Goal: Information Seeking & Learning: Learn about a topic

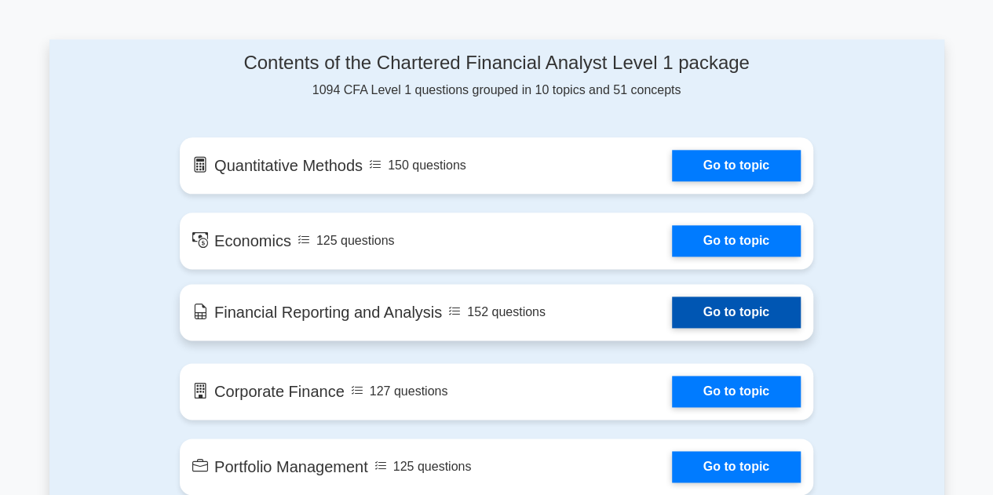
scroll to position [826, 0]
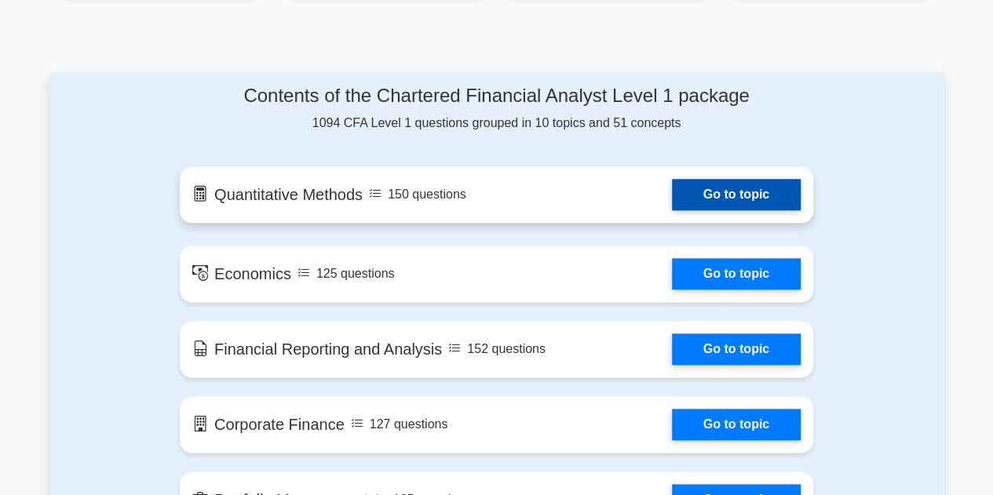
click at [694, 179] on link "Go to topic" at bounding box center [736, 194] width 129 height 31
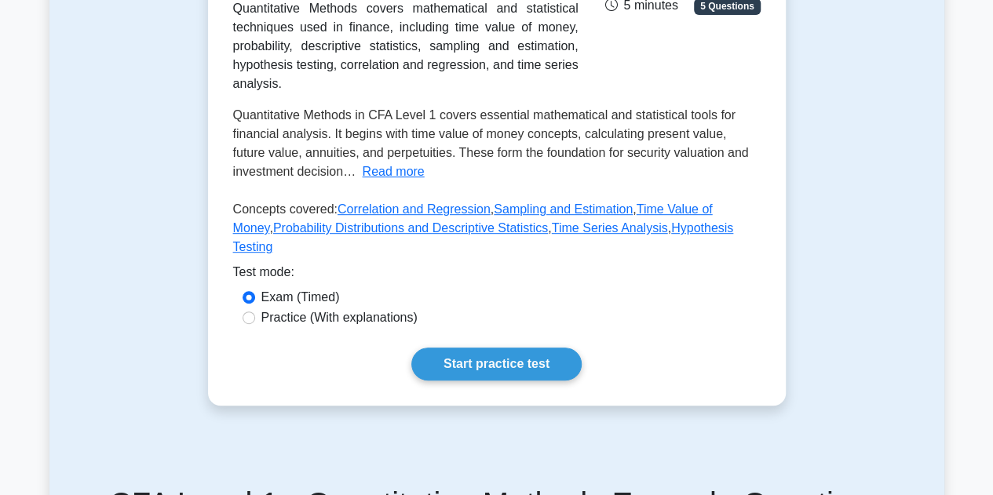
scroll to position [392, 0]
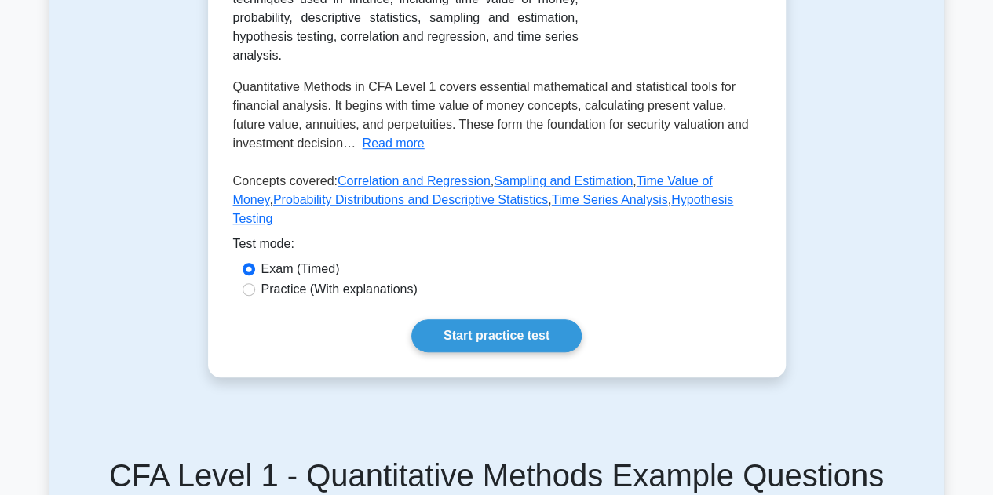
click at [397, 280] on label "Practice (With explanations)" at bounding box center [339, 289] width 156 height 19
click at [255, 283] on input "Practice (With explanations)" at bounding box center [249, 289] width 13 height 13
radio input "true"
click at [472, 319] on link "Start practice test" at bounding box center [496, 335] width 170 height 33
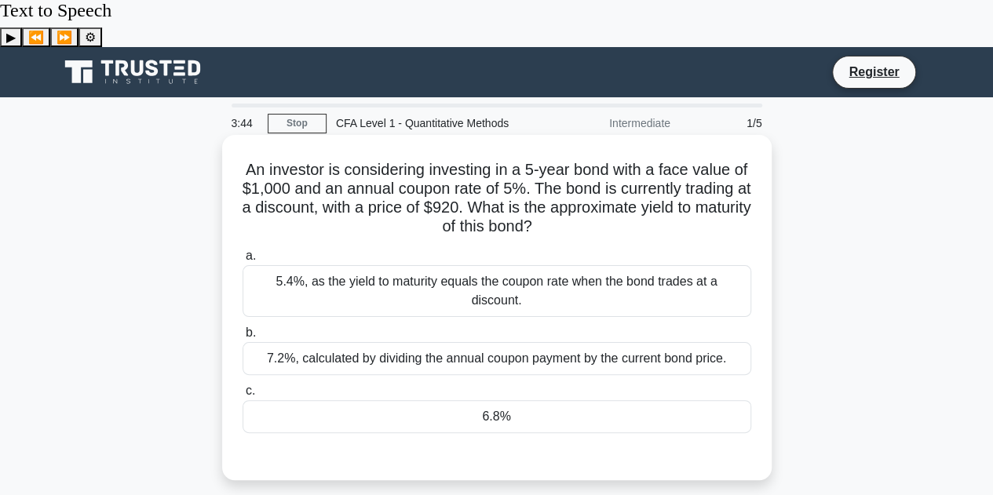
click at [401, 265] on div "5.4%, as the yield to maturity equals the coupon rate when the bond trades at a…" at bounding box center [497, 291] width 509 height 52
click at [243, 251] on input "a. 5.4%, as the yield to maturity equals the coupon rate when the bond trades a…" at bounding box center [243, 256] width 0 height 10
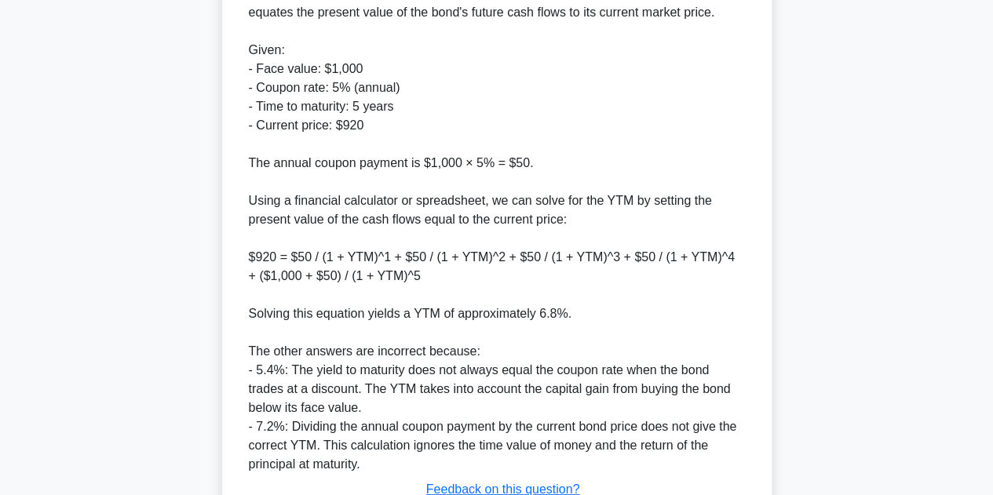
scroll to position [622, 0]
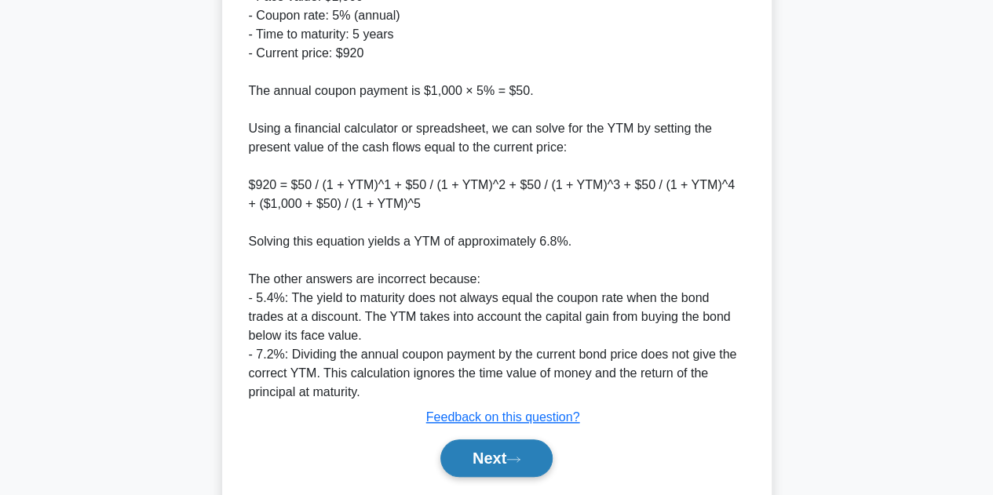
click at [520, 455] on icon at bounding box center [513, 459] width 14 height 9
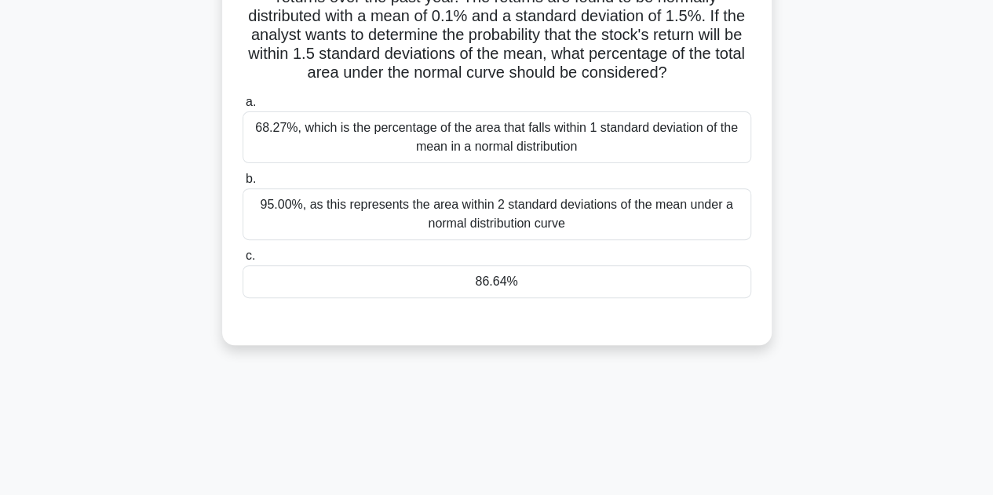
scroll to position [38, 0]
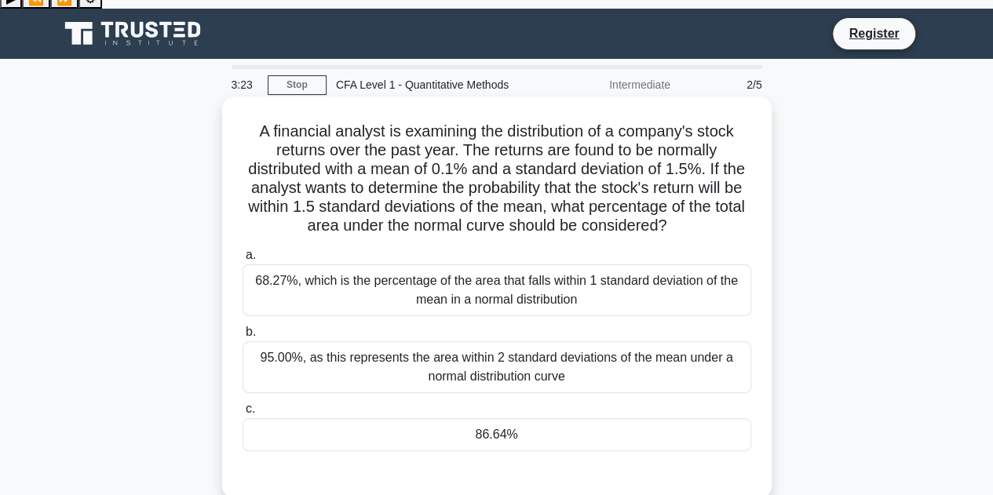
click at [582, 140] on h5 "A financial analyst is examining the distribution of a company's stock returns …" at bounding box center [497, 179] width 512 height 115
click at [526, 418] on div "86.64%" at bounding box center [497, 434] width 509 height 33
click at [243, 404] on input "c. 86.64%" at bounding box center [243, 409] width 0 height 10
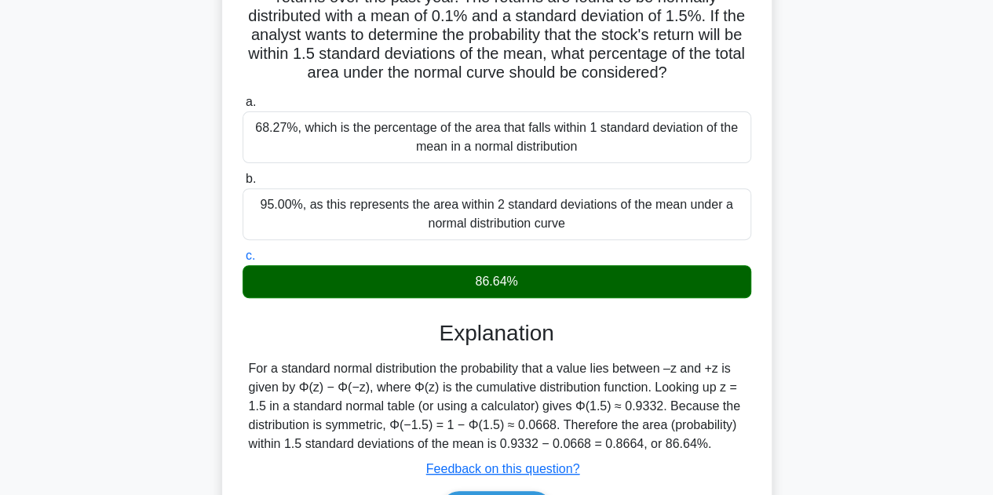
scroll to position [195, 0]
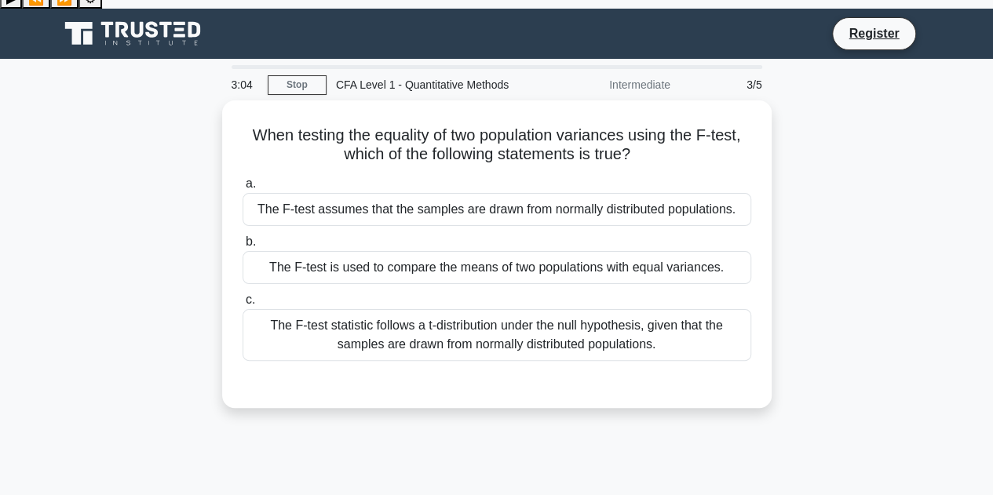
scroll to position [0, 0]
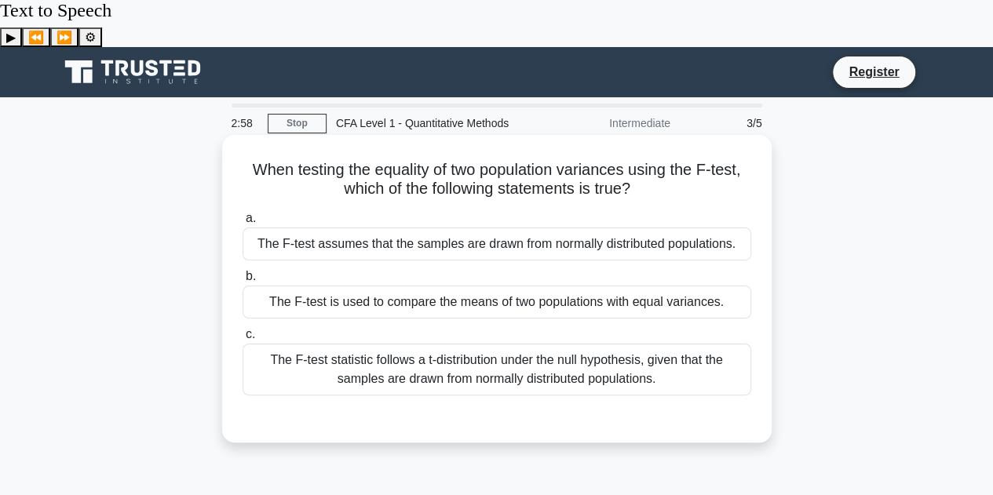
click at [596, 228] on div "The F-test assumes that the samples are drawn from normally distributed populat…" at bounding box center [497, 244] width 509 height 33
click at [243, 213] on input "a. The F-test assumes that the samples are drawn from normally distributed popu…" at bounding box center [243, 218] width 0 height 10
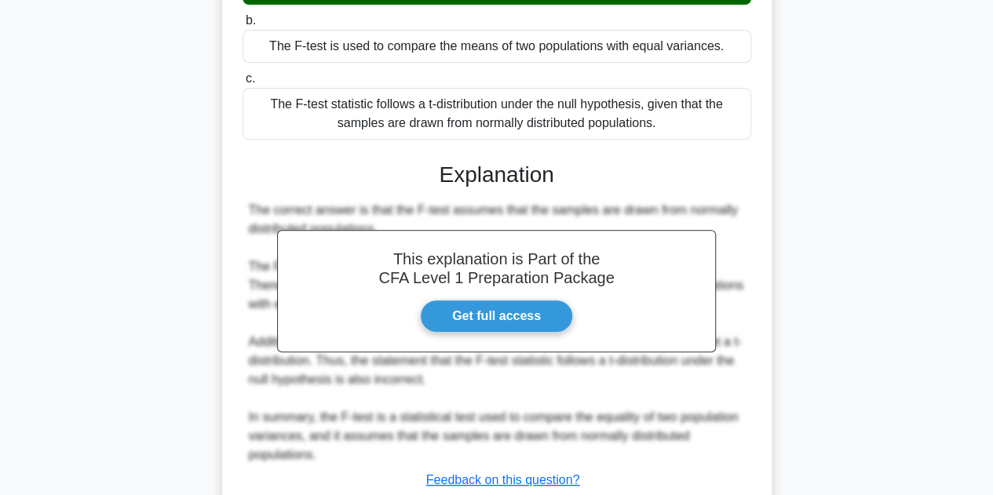
scroll to position [352, 0]
